Goal: Information Seeking & Learning: Compare options

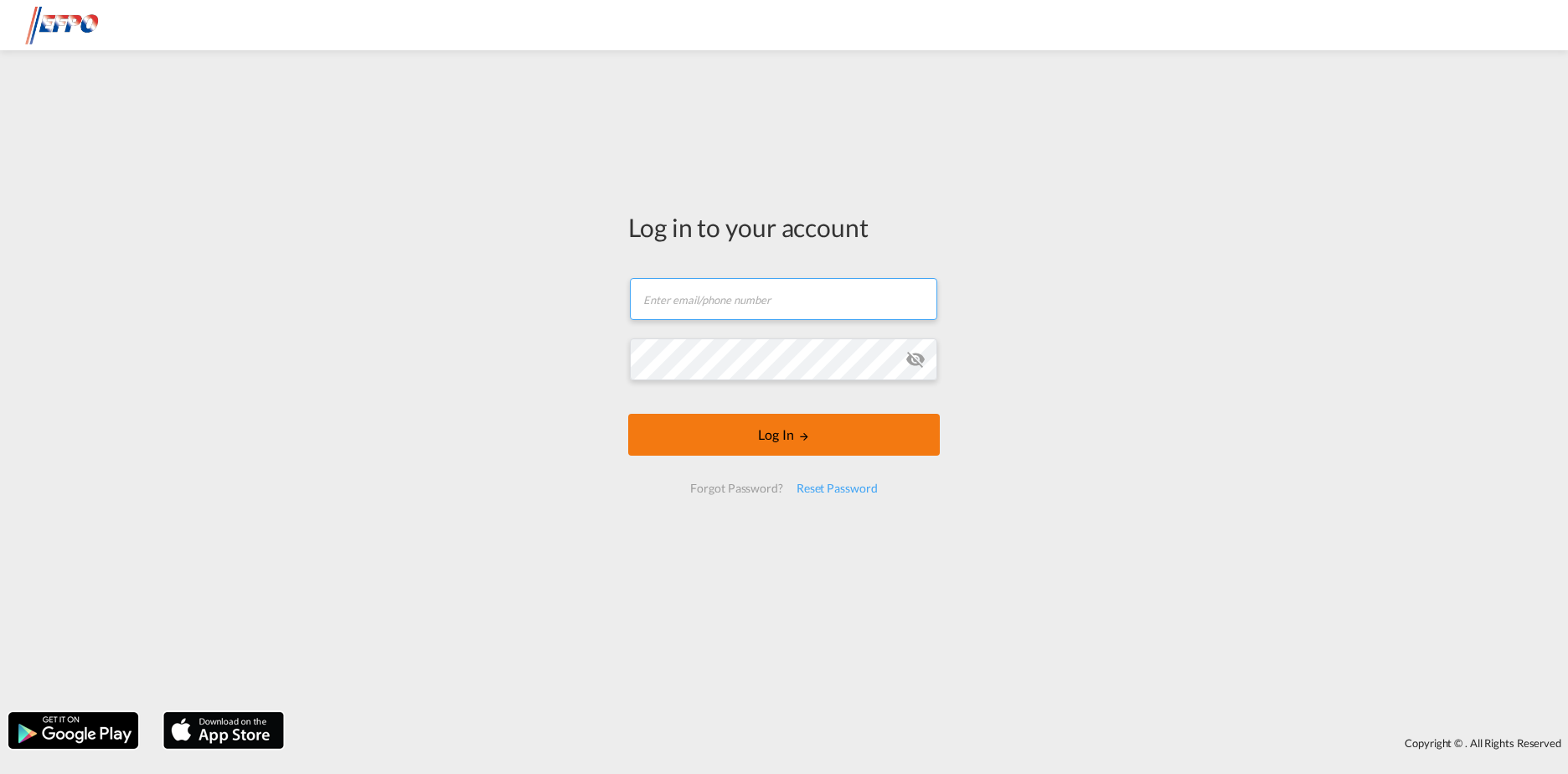
type input "[DOMAIN_NAME][EMAIL_ADDRESS][DOMAIN_NAME]"
drag, startPoint x: 800, startPoint y: 428, endPoint x: 782, endPoint y: 428, distance: 18.0
click at [799, 429] on button "Log In" at bounding box center [784, 435] width 312 height 42
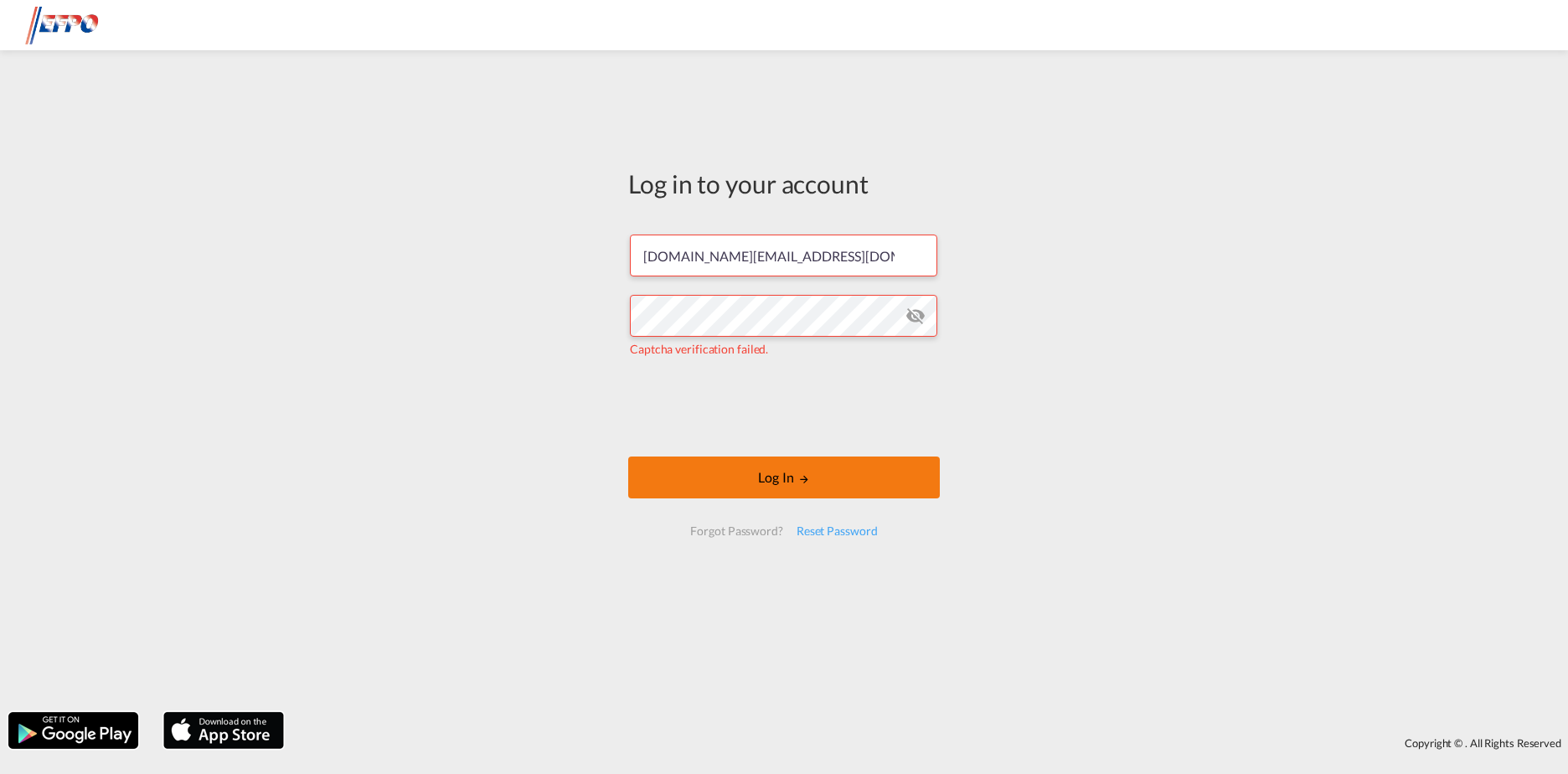
click at [818, 482] on button "Log In" at bounding box center [784, 477] width 312 height 42
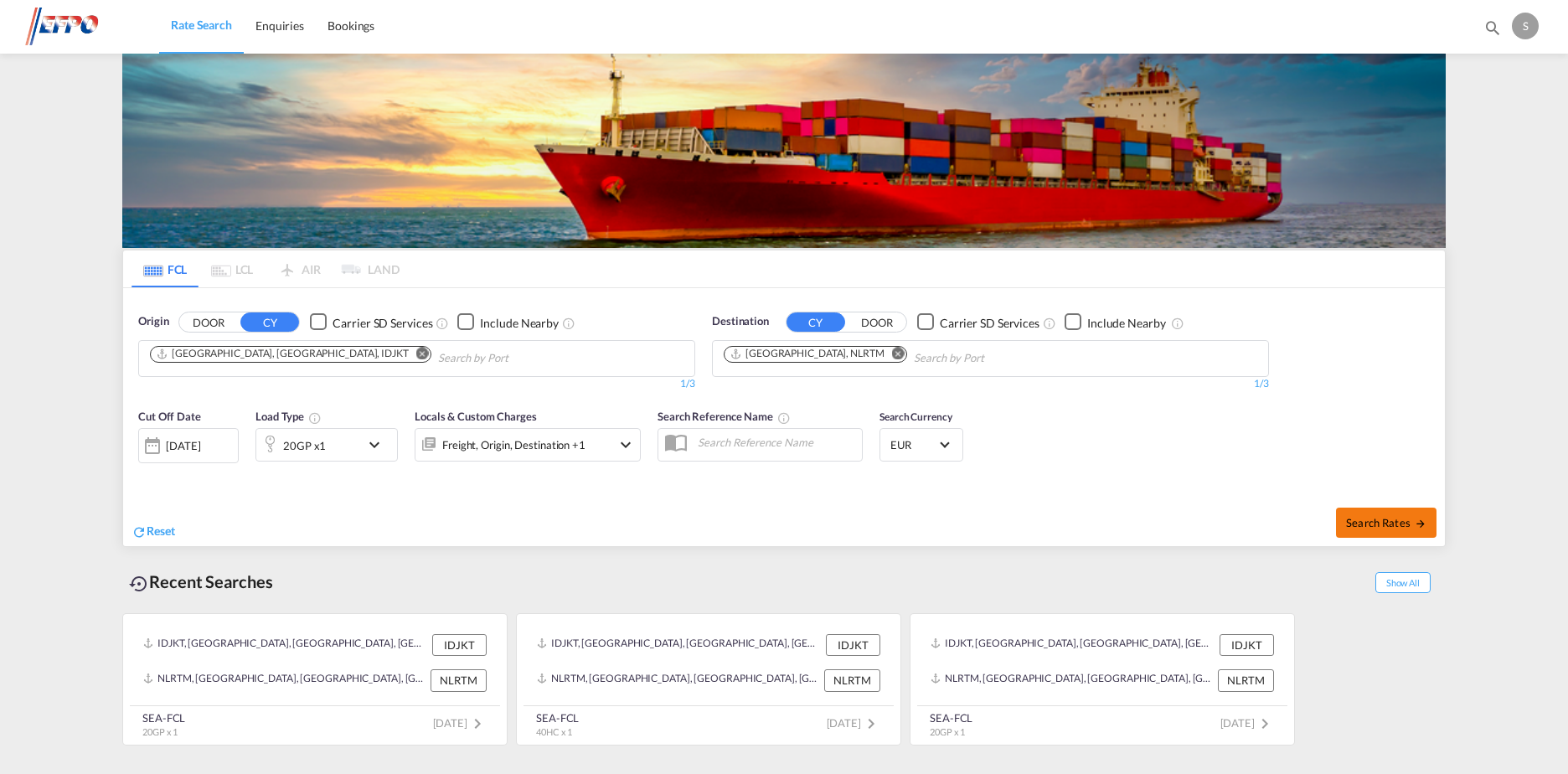
click at [1367, 525] on span "Search Rates" at bounding box center [1386, 522] width 81 height 13
type input "IDJKT to NLRTM / [DATE]"
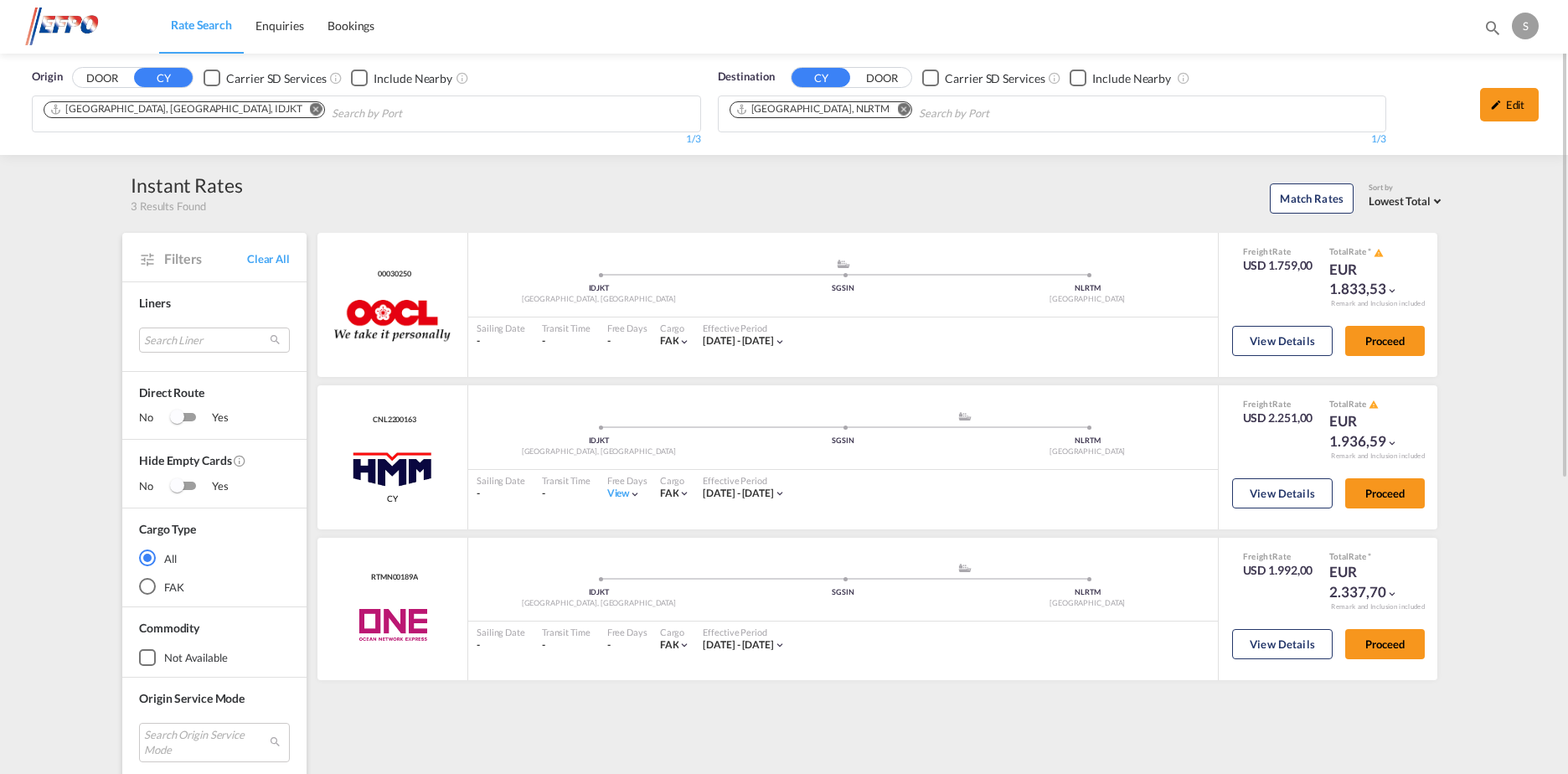
click at [170, 100] on md-chips-wrap "[GEOGRAPHIC_DATA], [GEOGRAPHIC_DATA], IDJKT" at bounding box center [269, 112] width 456 height 31
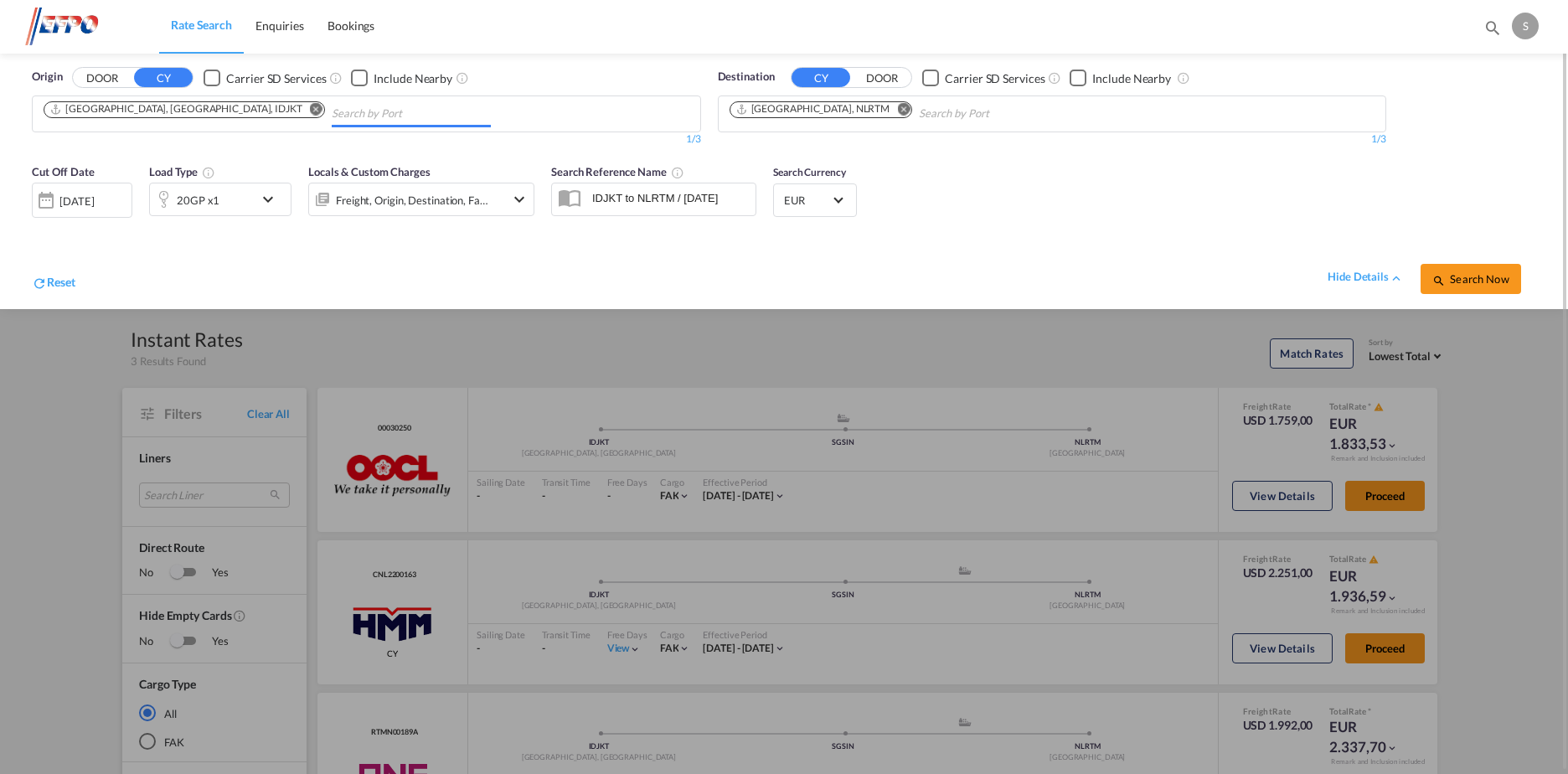
click at [310, 103] on md-icon "Remove" at bounding box center [316, 109] width 12 height 12
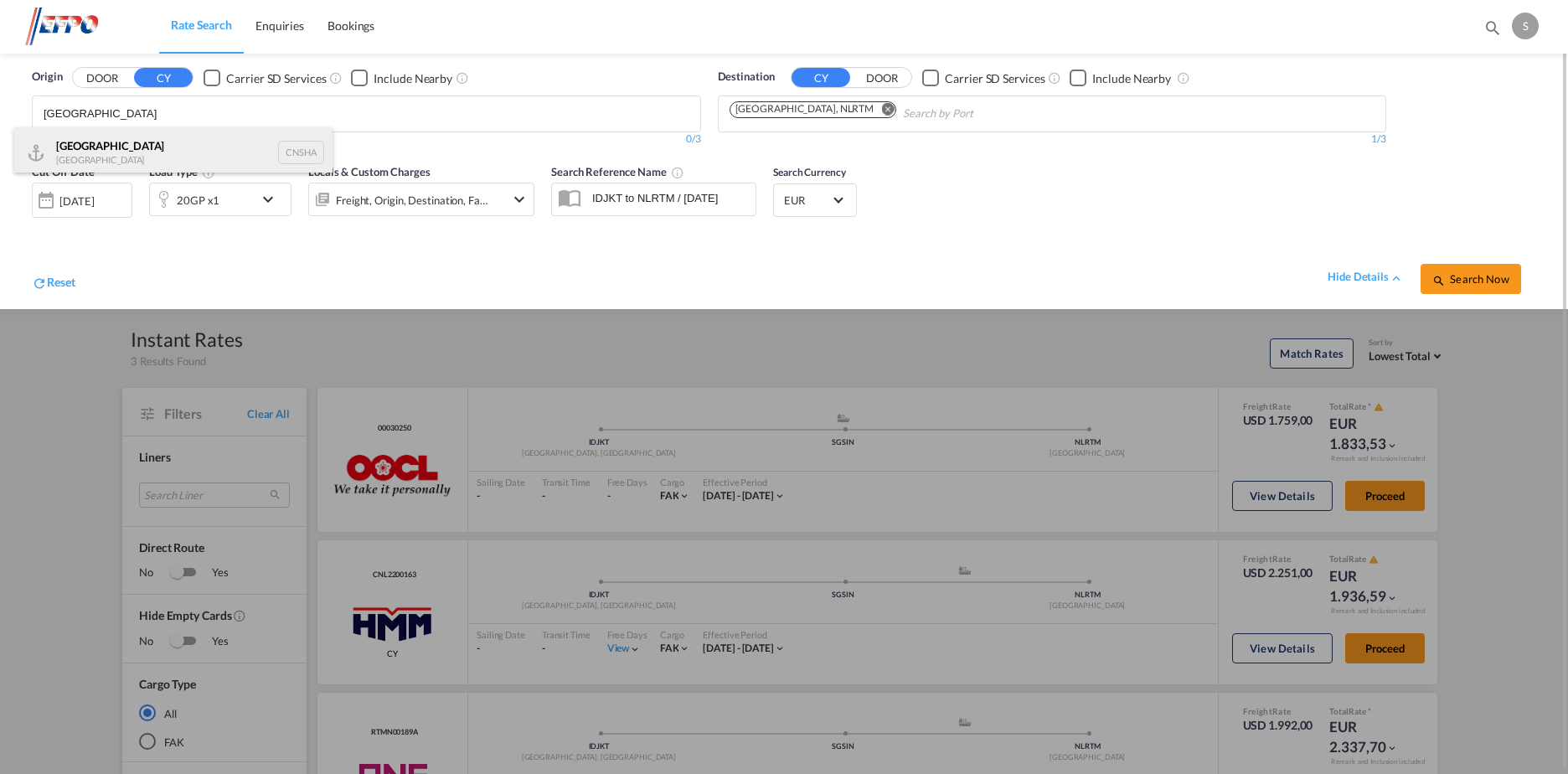
type input "[GEOGRAPHIC_DATA]"
click at [238, 140] on div "Shanghai [GEOGRAPHIC_DATA] CNSHA" at bounding box center [173, 153] width 318 height 51
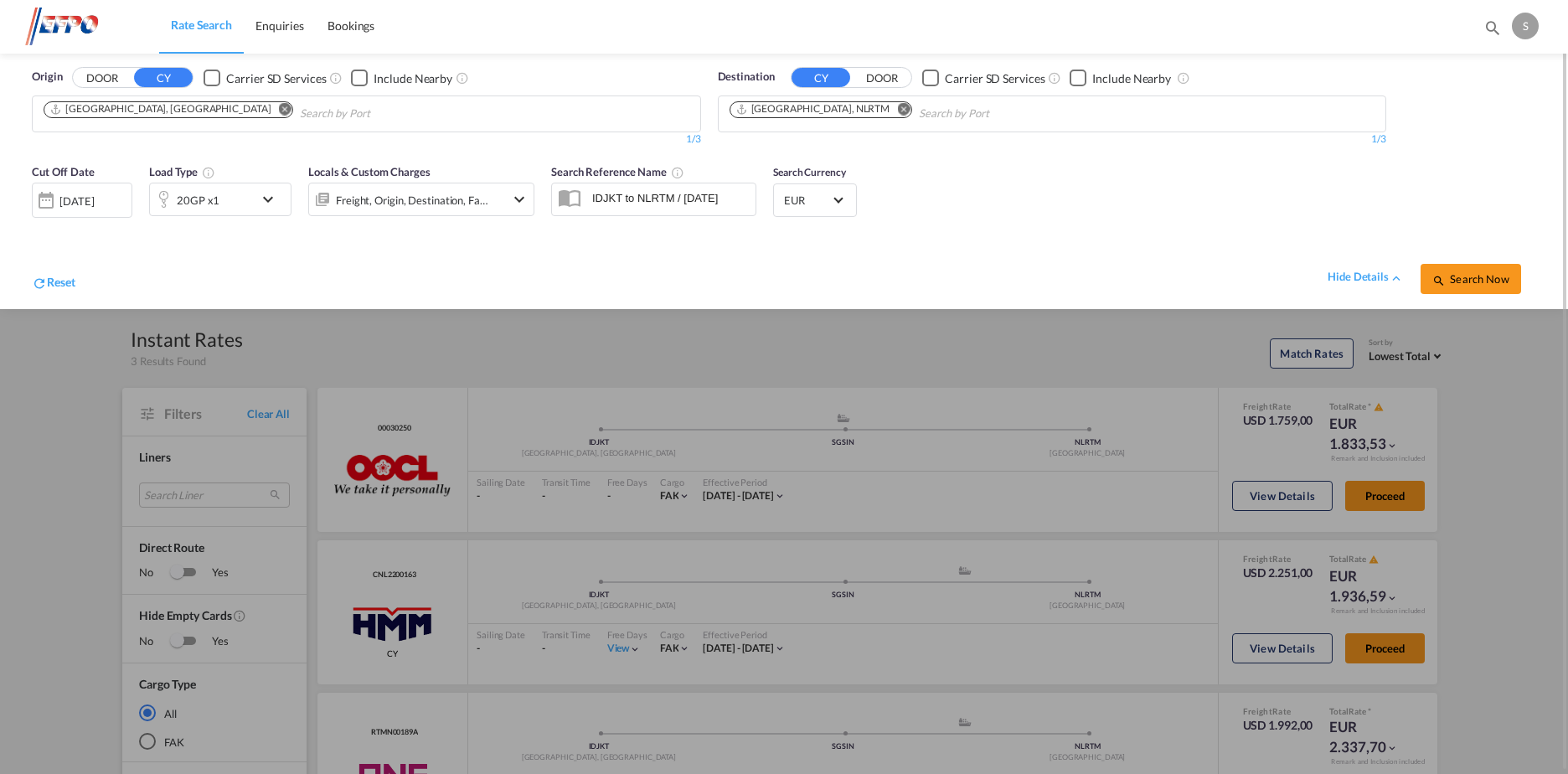
drag, startPoint x: 859, startPoint y: 279, endPoint x: 309, endPoint y: 206, distance: 554.8
click at [271, 196] on md-icon "icon-chevron-down" at bounding box center [272, 199] width 28 height 20
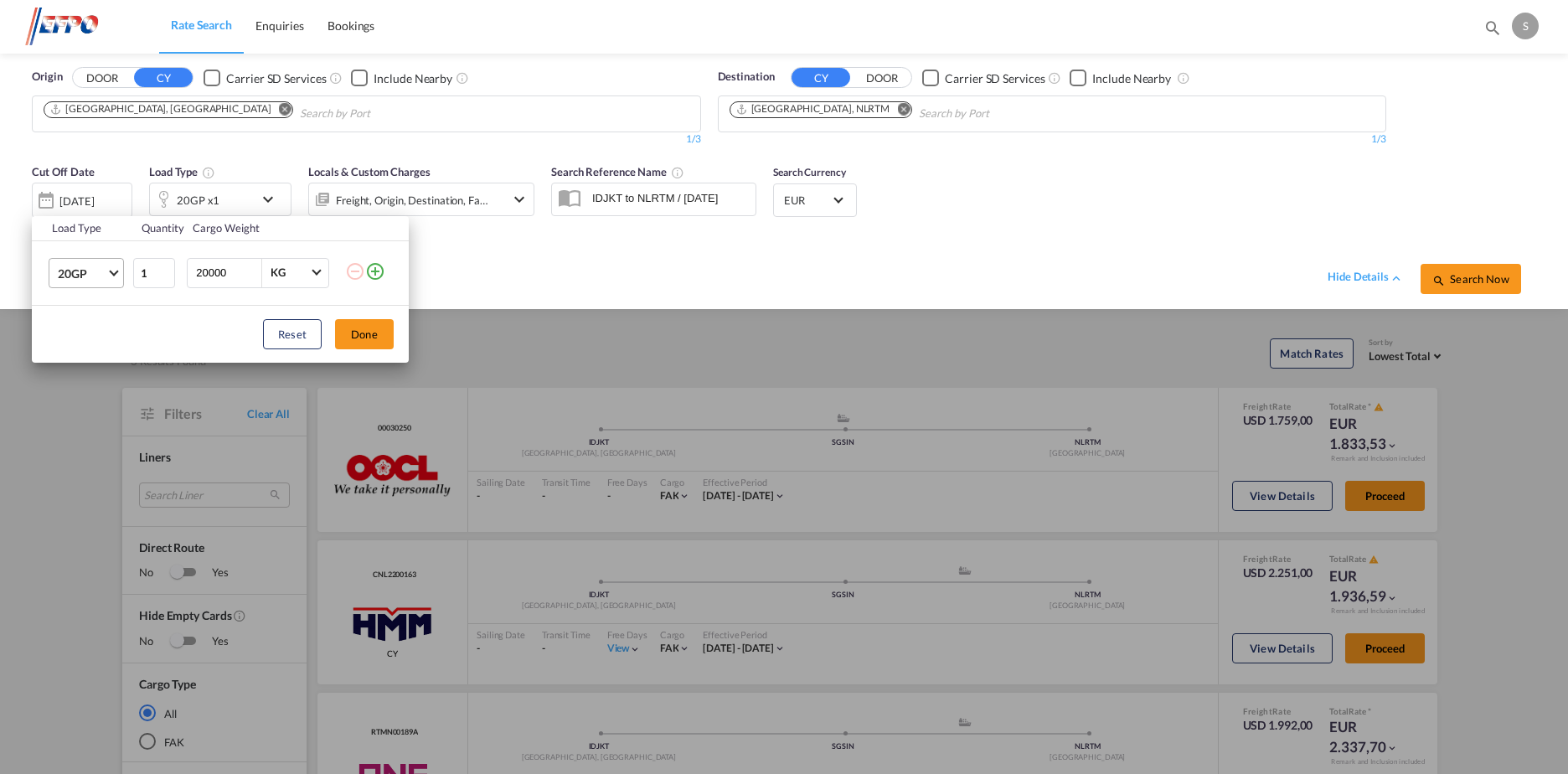
click at [114, 275] on md-select-value "20GP" at bounding box center [90, 273] width 67 height 28
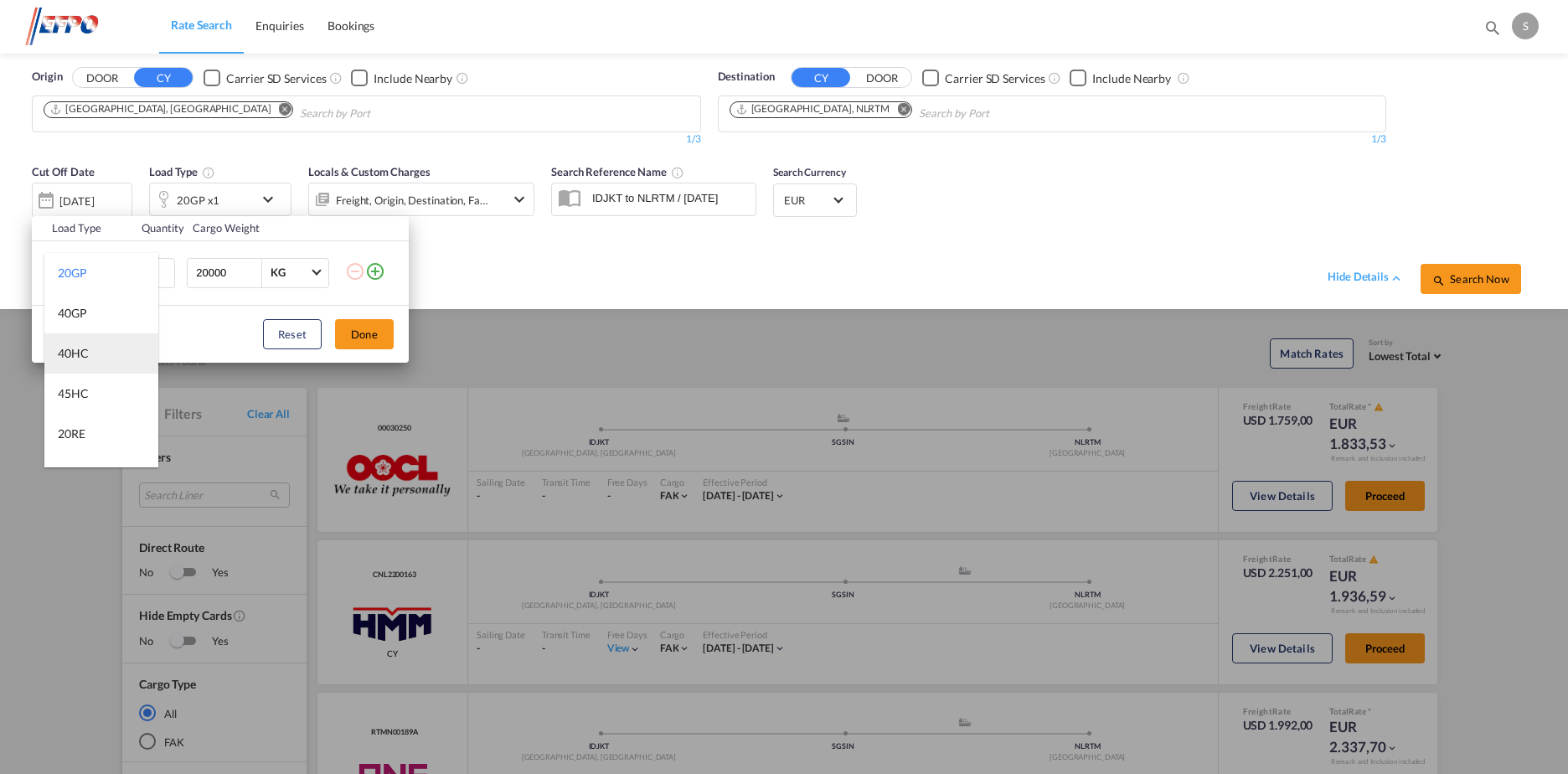
click at [104, 350] on md-option "40HC" at bounding box center [101, 353] width 114 height 40
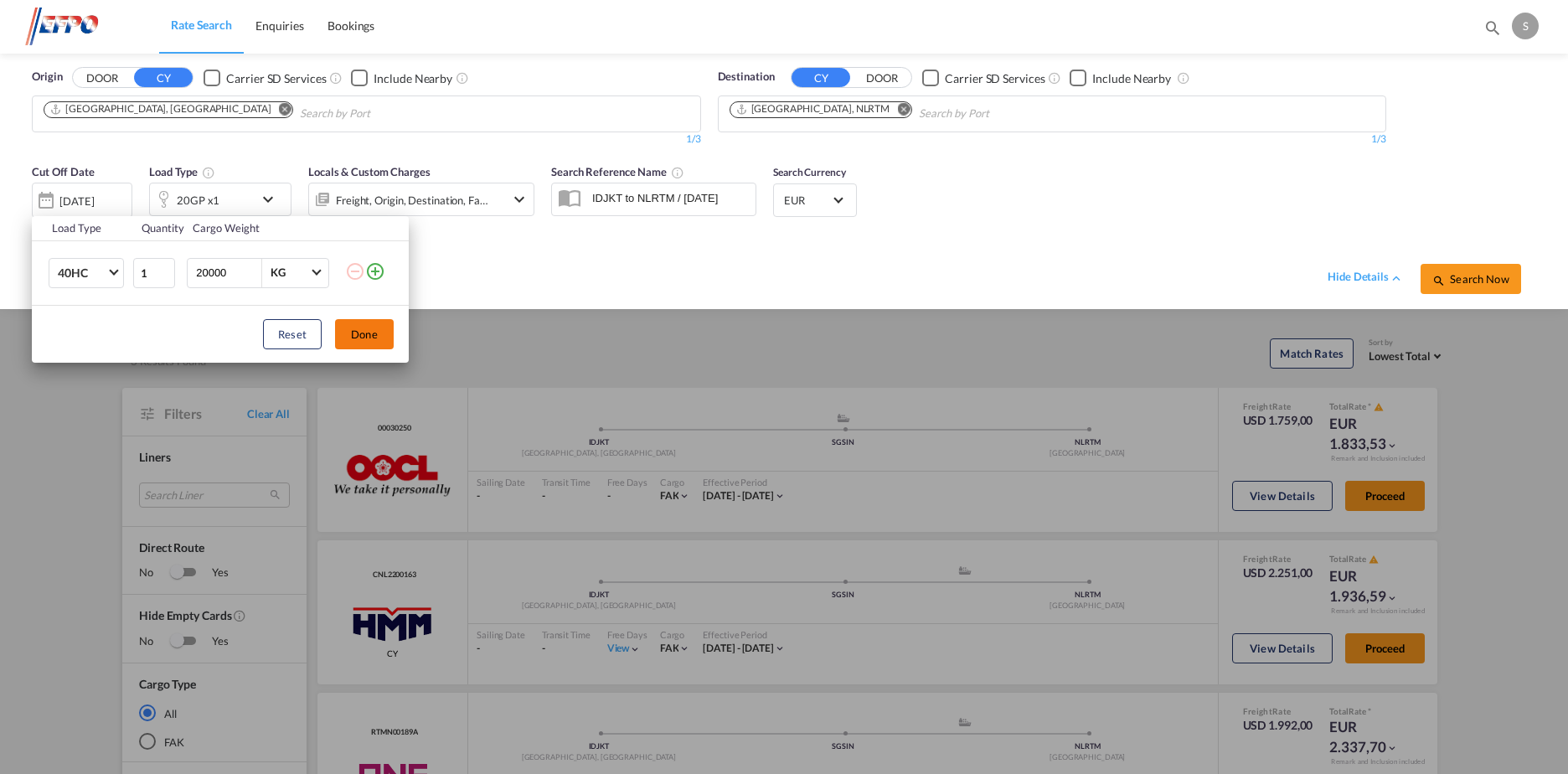
click at [359, 336] on button "Done" at bounding box center [364, 335] width 59 height 30
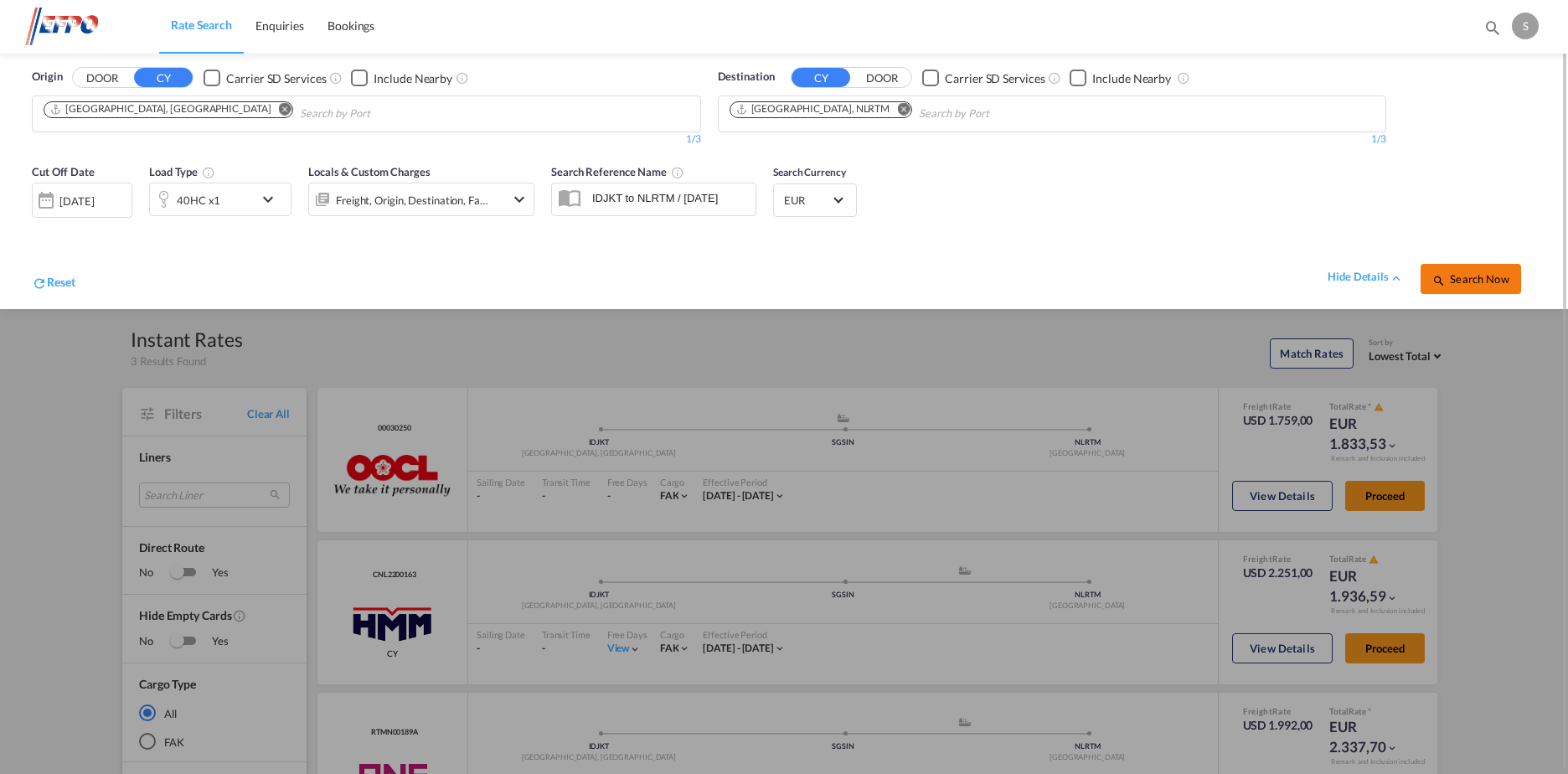
click at [1486, 287] on button "Search Now" at bounding box center [1471, 279] width 100 height 30
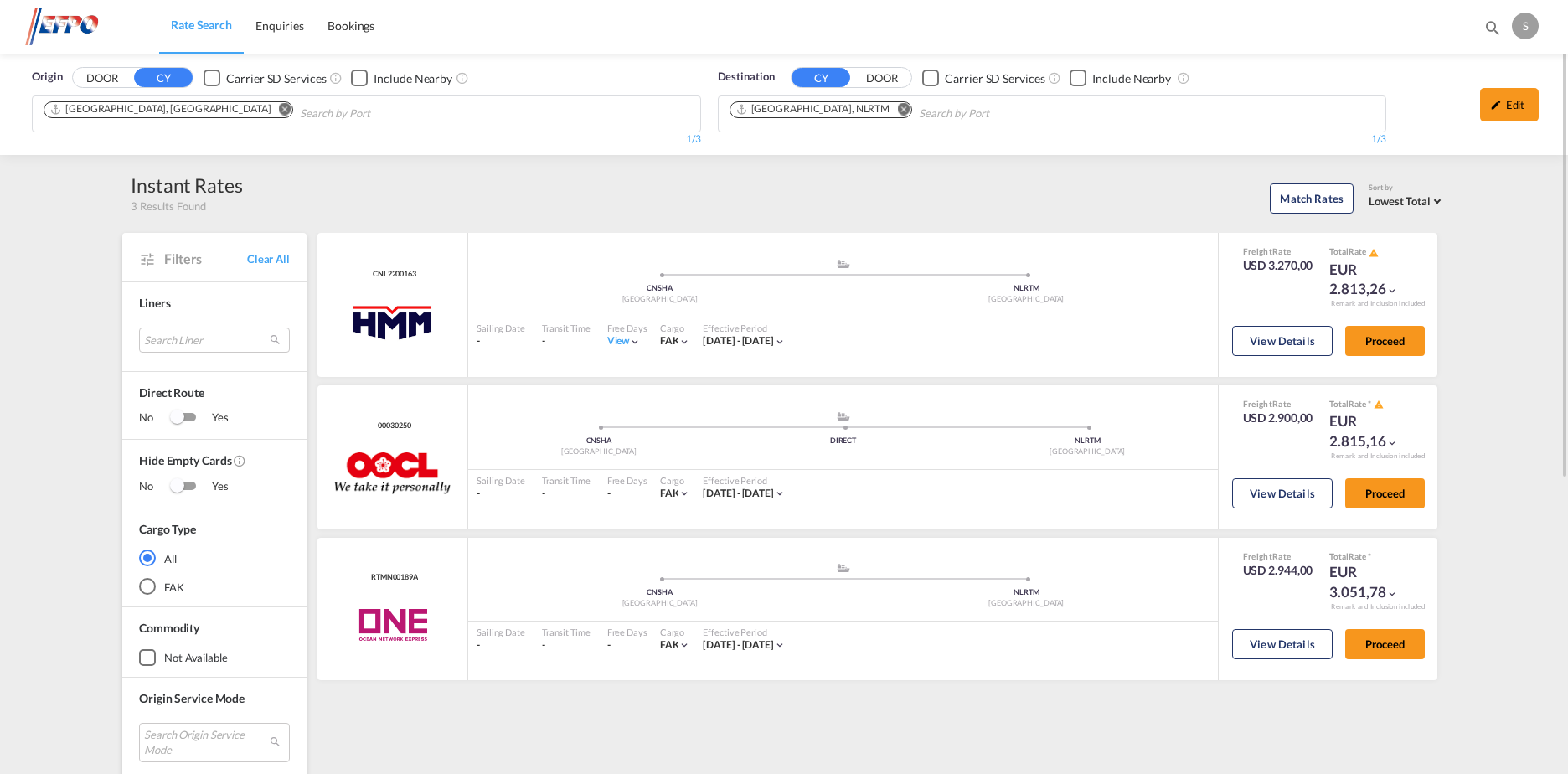
click at [279, 112] on md-icon "Remove" at bounding box center [285, 109] width 12 height 12
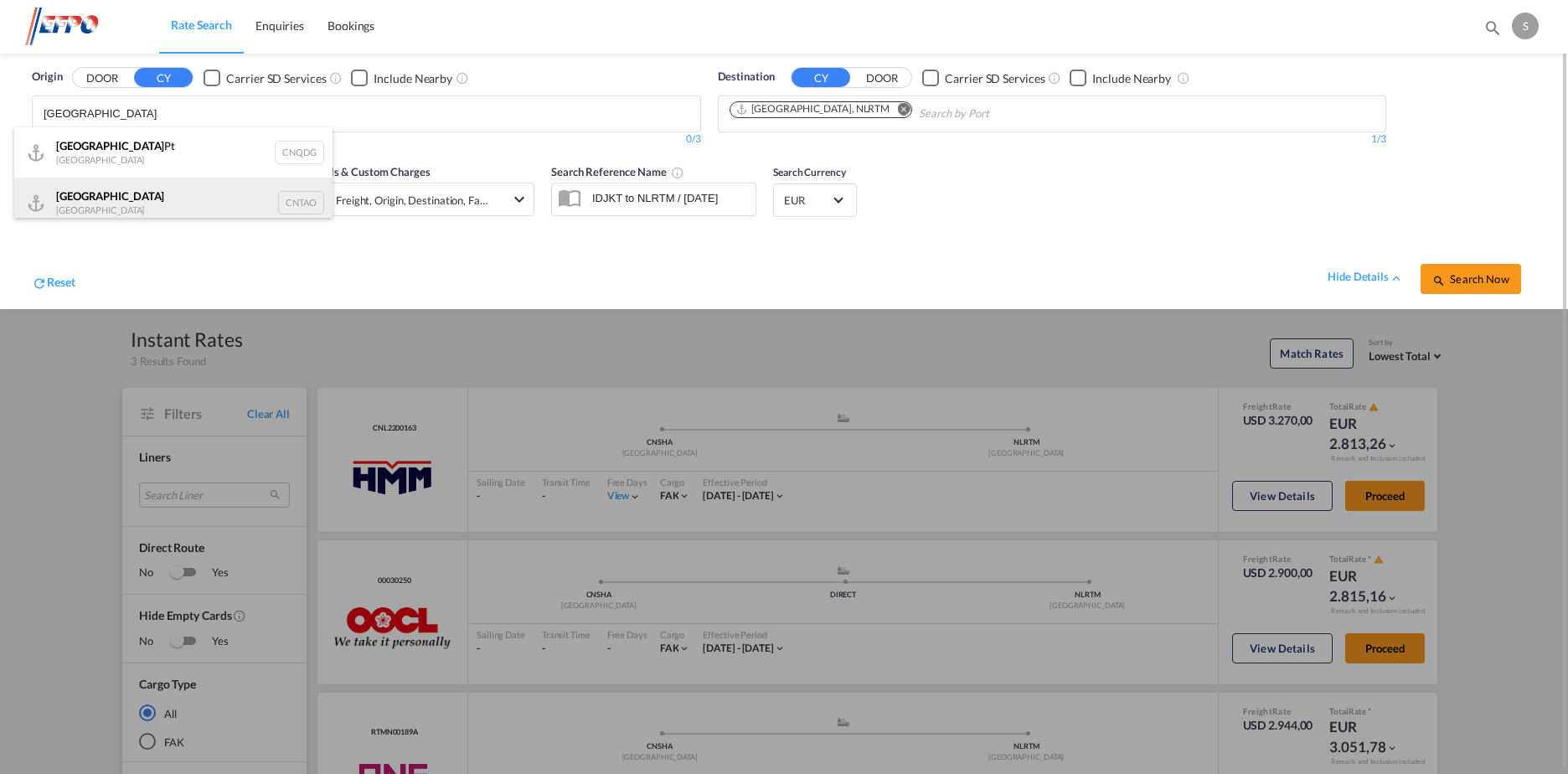
type input "[GEOGRAPHIC_DATA]"
click at [201, 207] on div "Qingdao China CNTAO" at bounding box center [173, 203] width 318 height 51
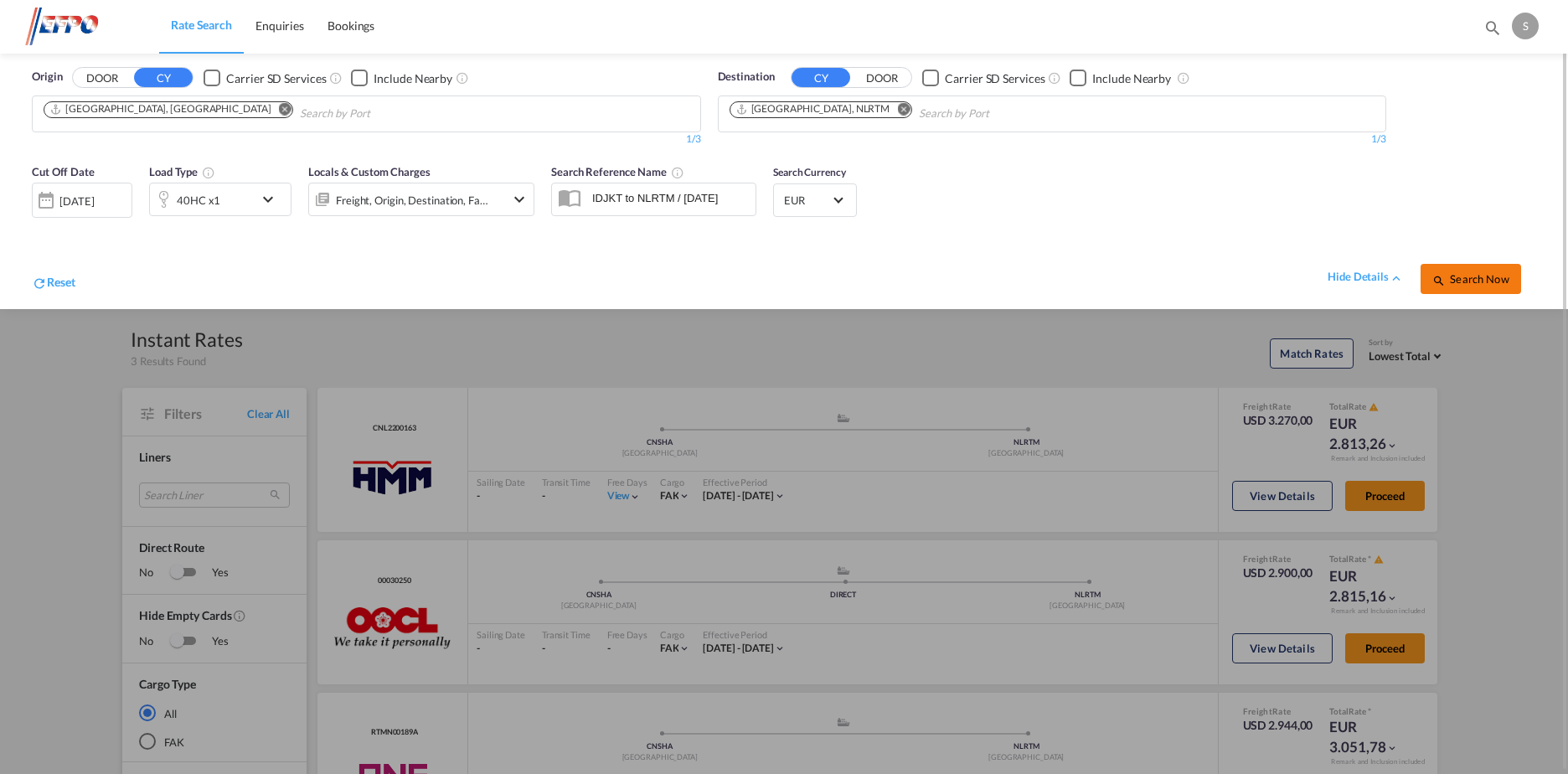
click at [1470, 278] on span "Search Now" at bounding box center [1470, 279] width 76 height 13
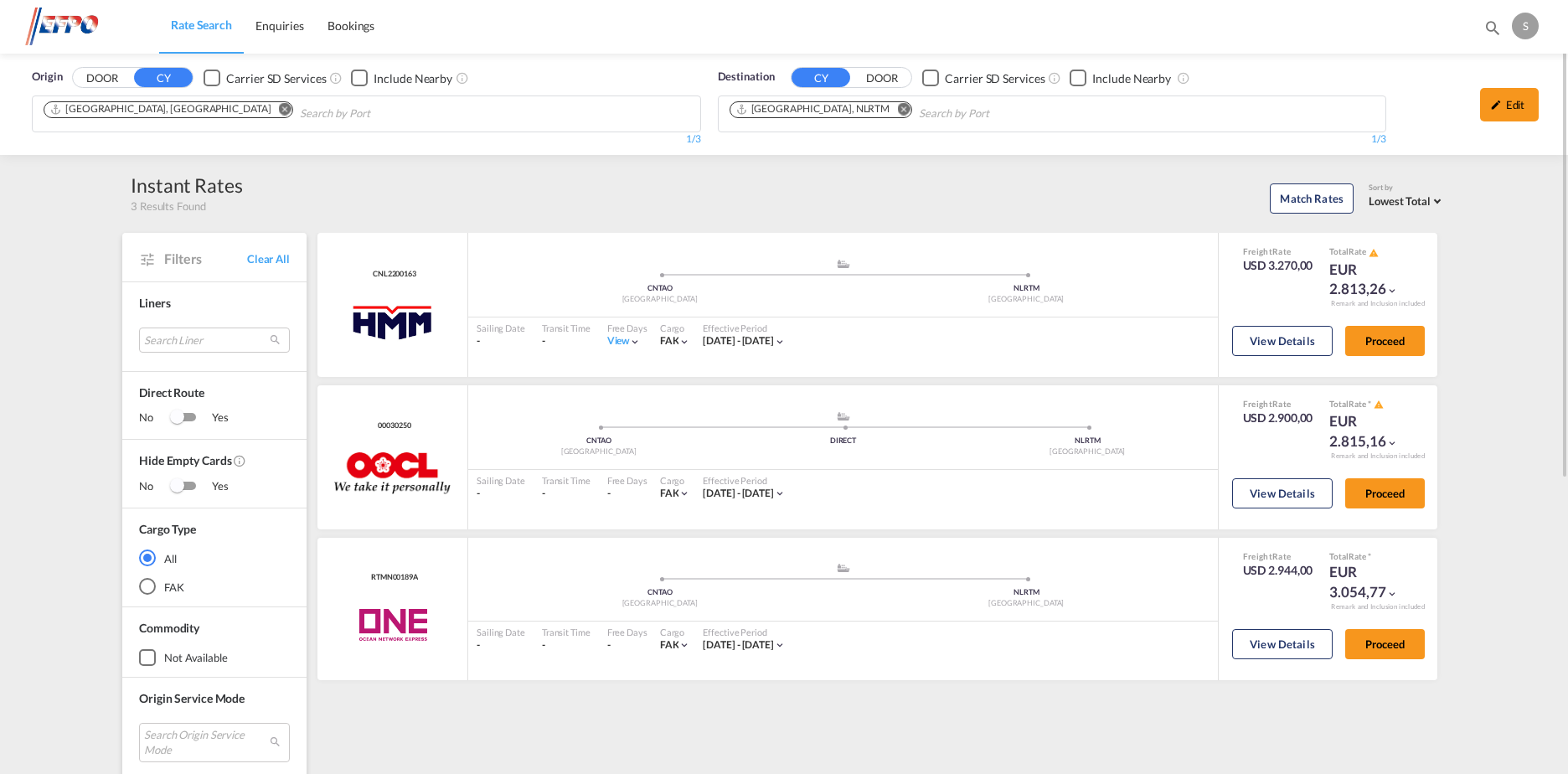
click at [279, 108] on md-icon "Remove" at bounding box center [285, 109] width 12 height 12
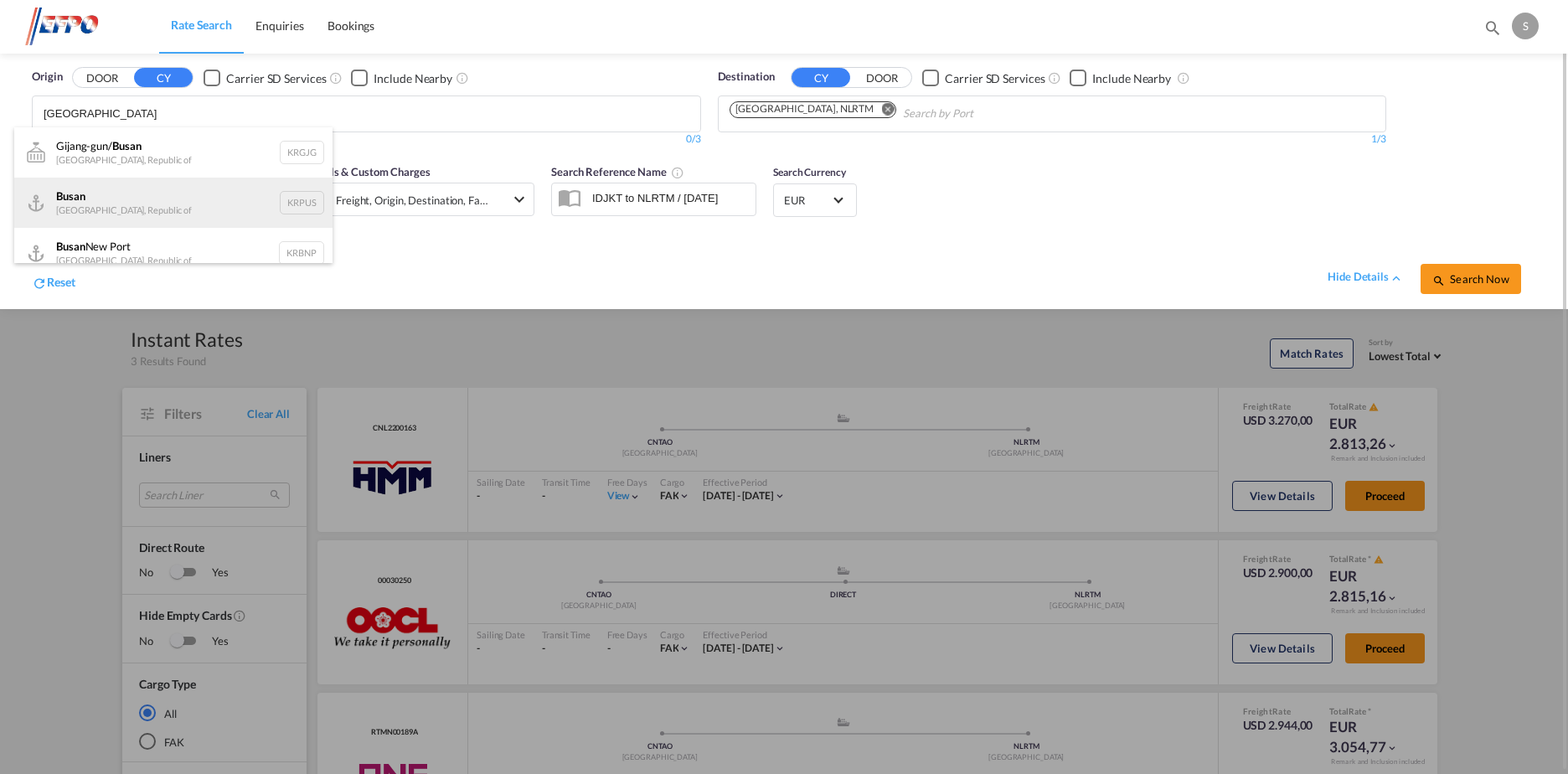
type input "[GEOGRAPHIC_DATA]"
click at [279, 207] on div "Busan Korea, Republic of KRPUS" at bounding box center [173, 203] width 318 height 51
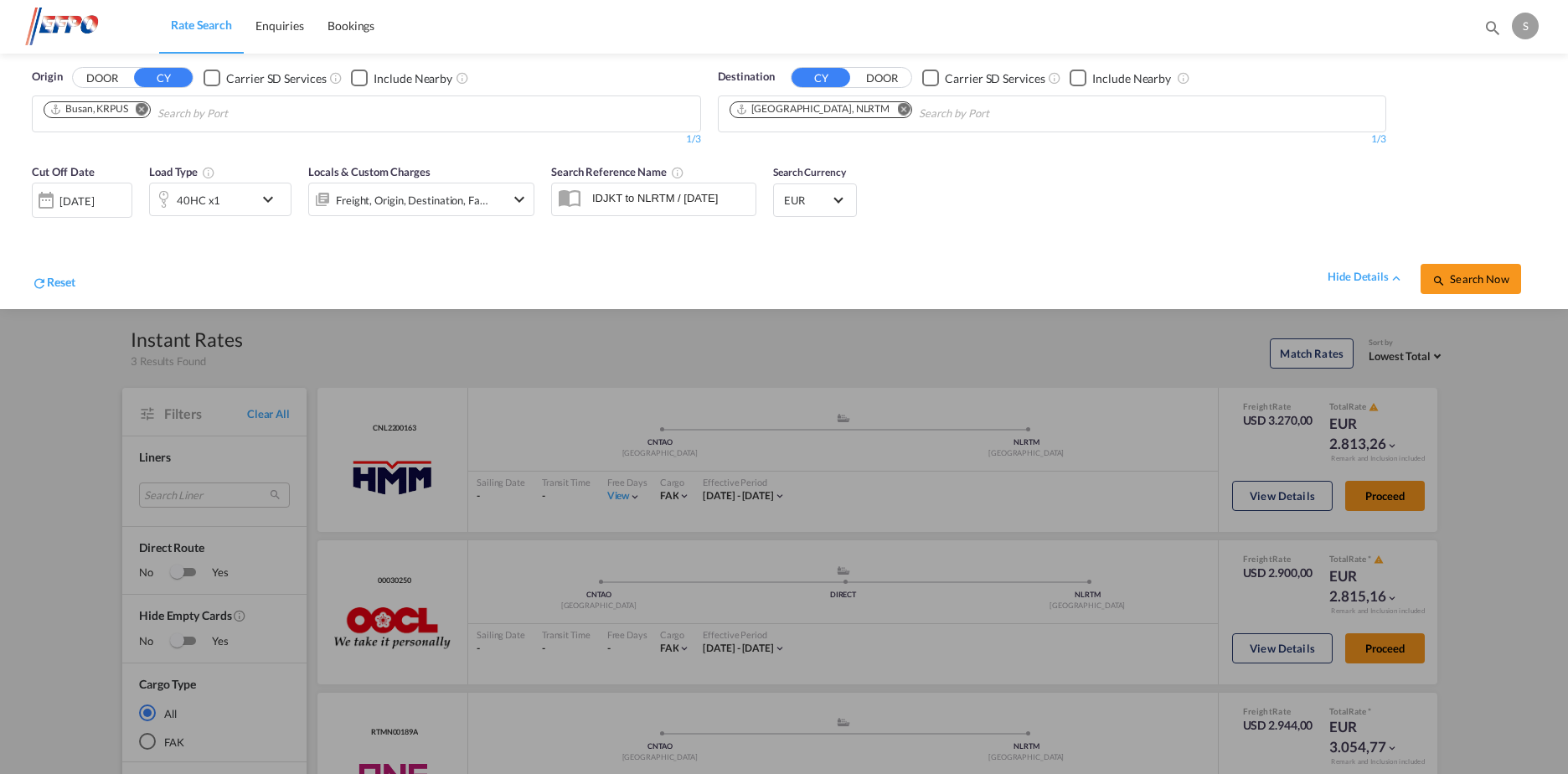
click at [1459, 278] on span "Search Now" at bounding box center [1470, 279] width 76 height 13
